Goal: Check status: Check status

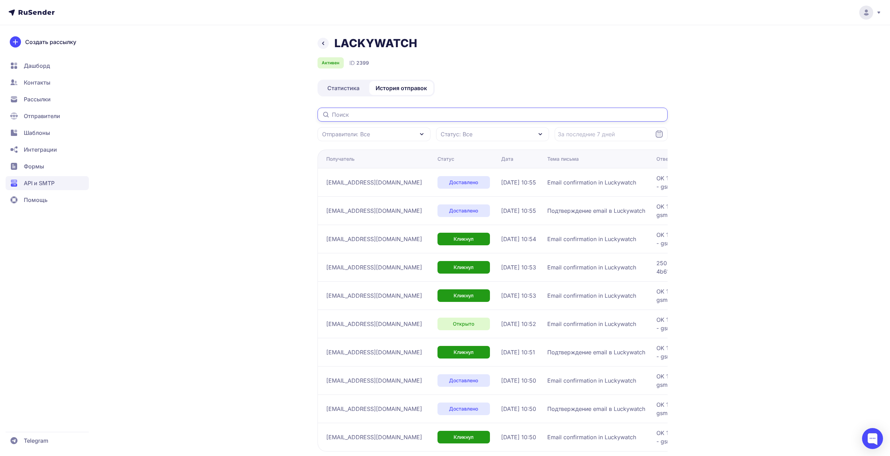
click at [402, 115] on input "text" at bounding box center [493, 115] width 350 height 14
paste input "bondarenkoluda37@gmail.com"
type input "bondarenkoluda37@gmail.com"
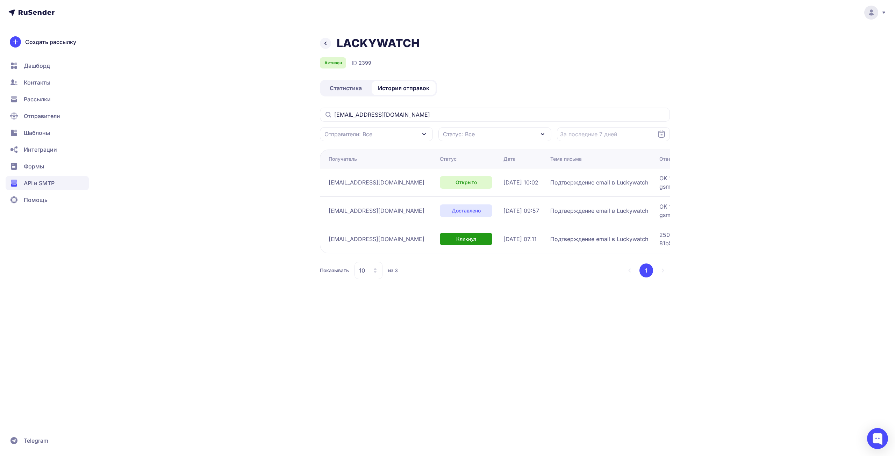
click at [833, 187] on div "LACKYWATCH Активен ID 2399 Статистика История отправок bondarenkoluda37@gmail.c…" at bounding box center [447, 228] width 895 height 456
click at [832, 120] on div "LACKYWATCH Активен ID 2399 Статистика История отправок bondarenkoluda37@gmail.c…" at bounding box center [447, 228] width 895 height 456
click at [502, 116] on input "bondarenkoluda37@gmail.com" at bounding box center [495, 115] width 350 height 14
click at [837, 128] on div "LACKYWATCH Активен ID 2399 Статистика История отправок bondarenkoluda37@gmail.c…" at bounding box center [447, 228] width 895 height 456
drag, startPoint x: 434, startPoint y: 117, endPoint x: 269, endPoint y: 123, distance: 164.8
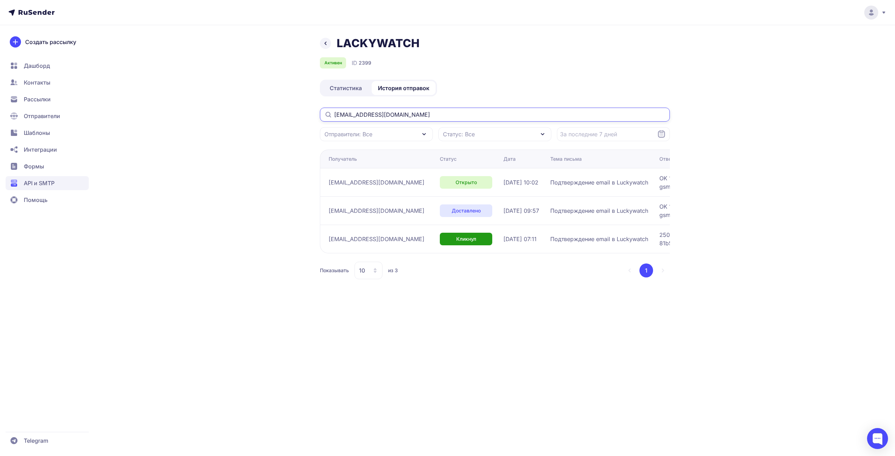
click at [271, 123] on div "LACKYWATCH Активен ID 2399 Статистика История отправок bondarenkoluda37@gmail.c…" at bounding box center [448, 166] width 504 height 260
click at [862, 181] on div "LACKYWATCH Активен ID 2399 Статистика История отправок bondarenkoluda37@gmail.c…" at bounding box center [447, 228] width 895 height 456
